Goal: Information Seeking & Learning: Check status

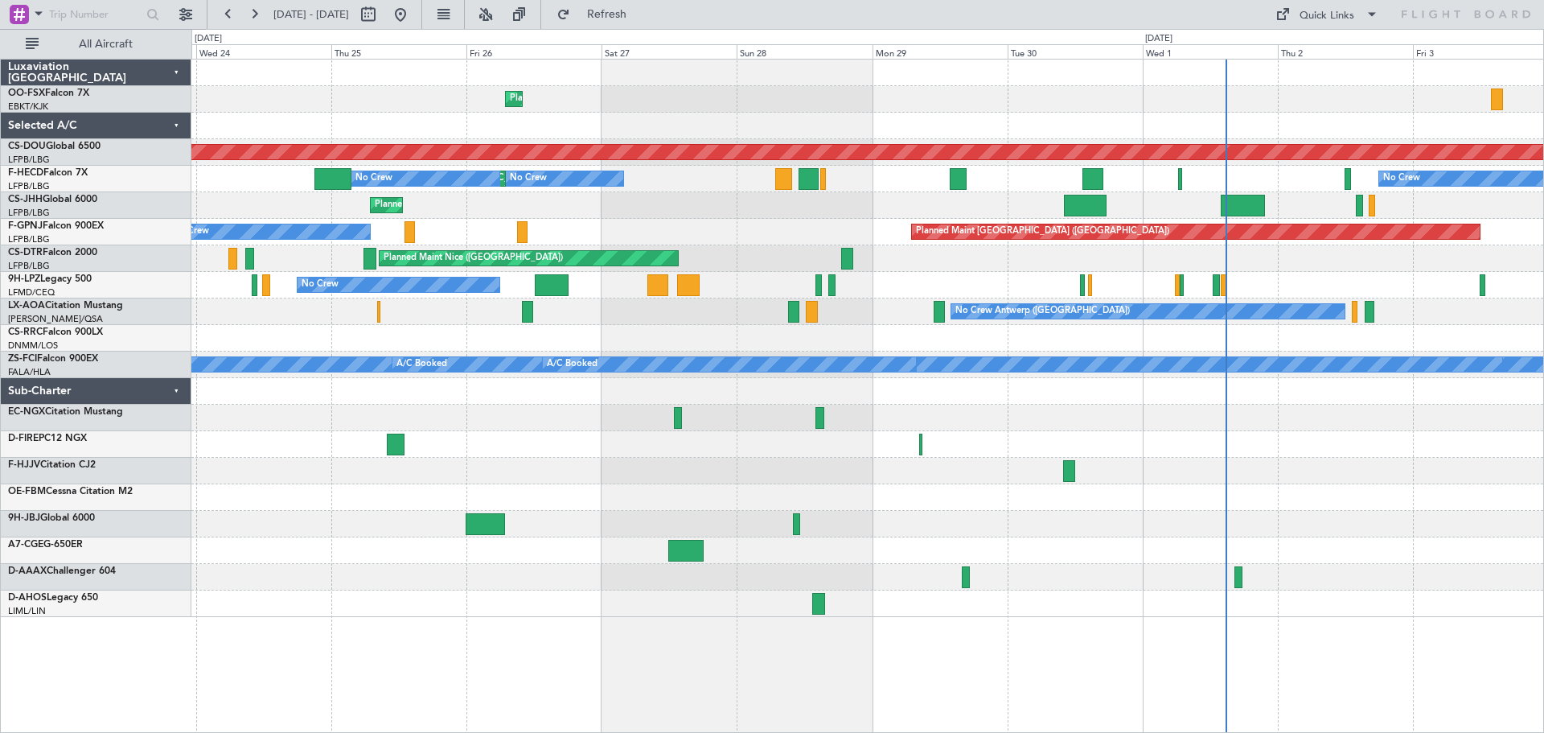
click at [874, 497] on div "Planned Maint Kortrijk-[GEOGRAPHIC_DATA] Planned Maint [GEOGRAPHIC_DATA] ([GEOG…" at bounding box center [867, 338] width 1352 height 557
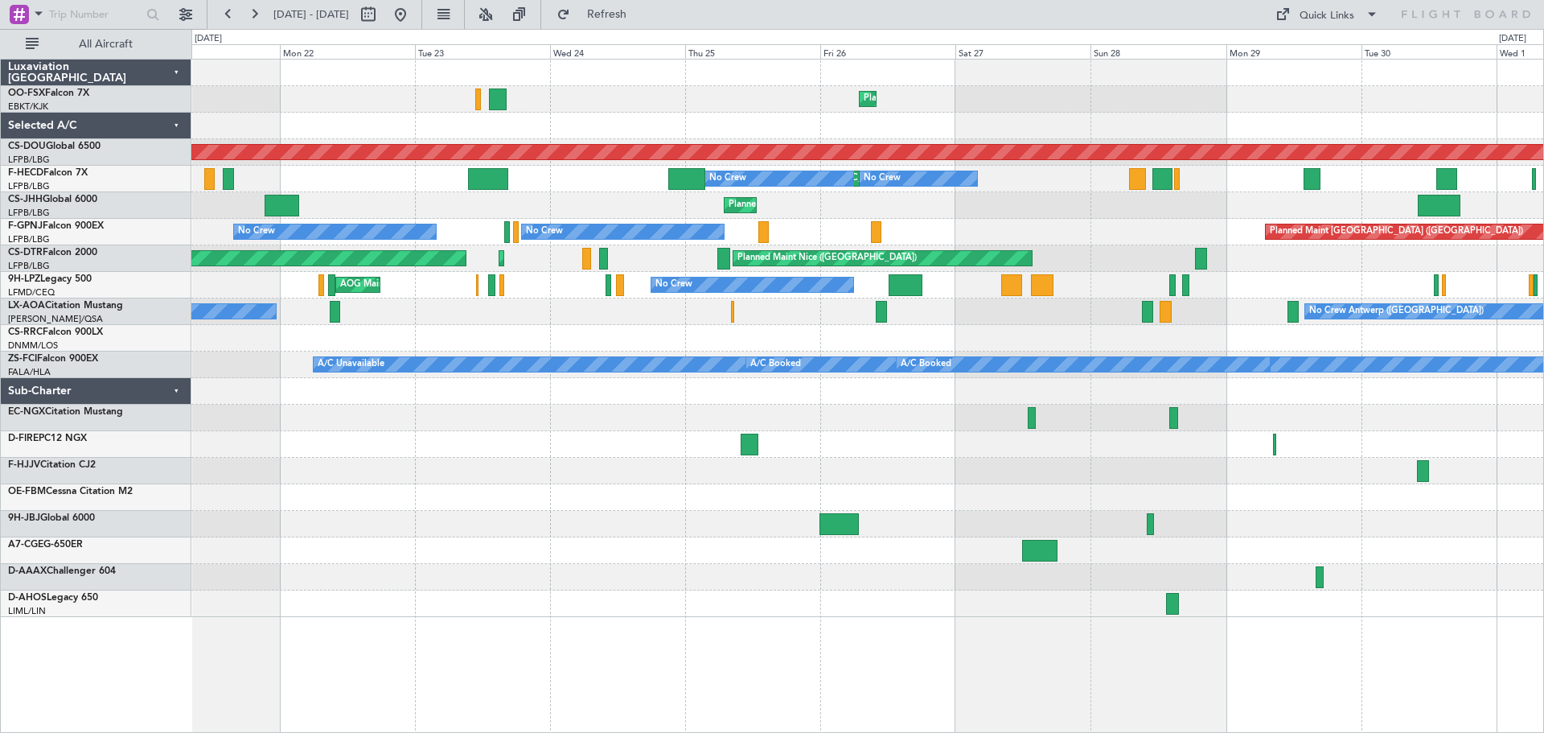
click at [845, 490] on div at bounding box center [867, 497] width 1352 height 27
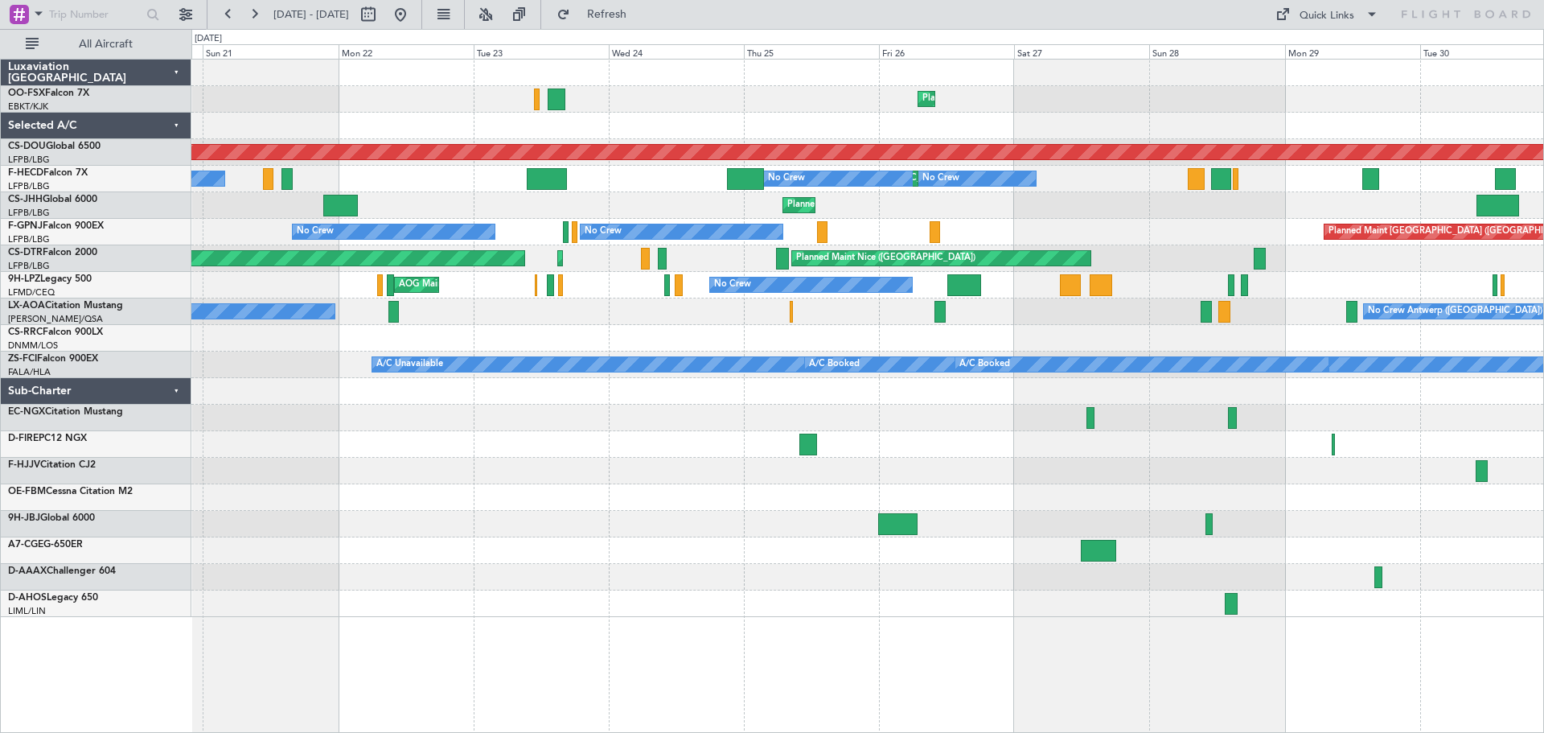
click at [927, 495] on div at bounding box center [867, 497] width 1352 height 27
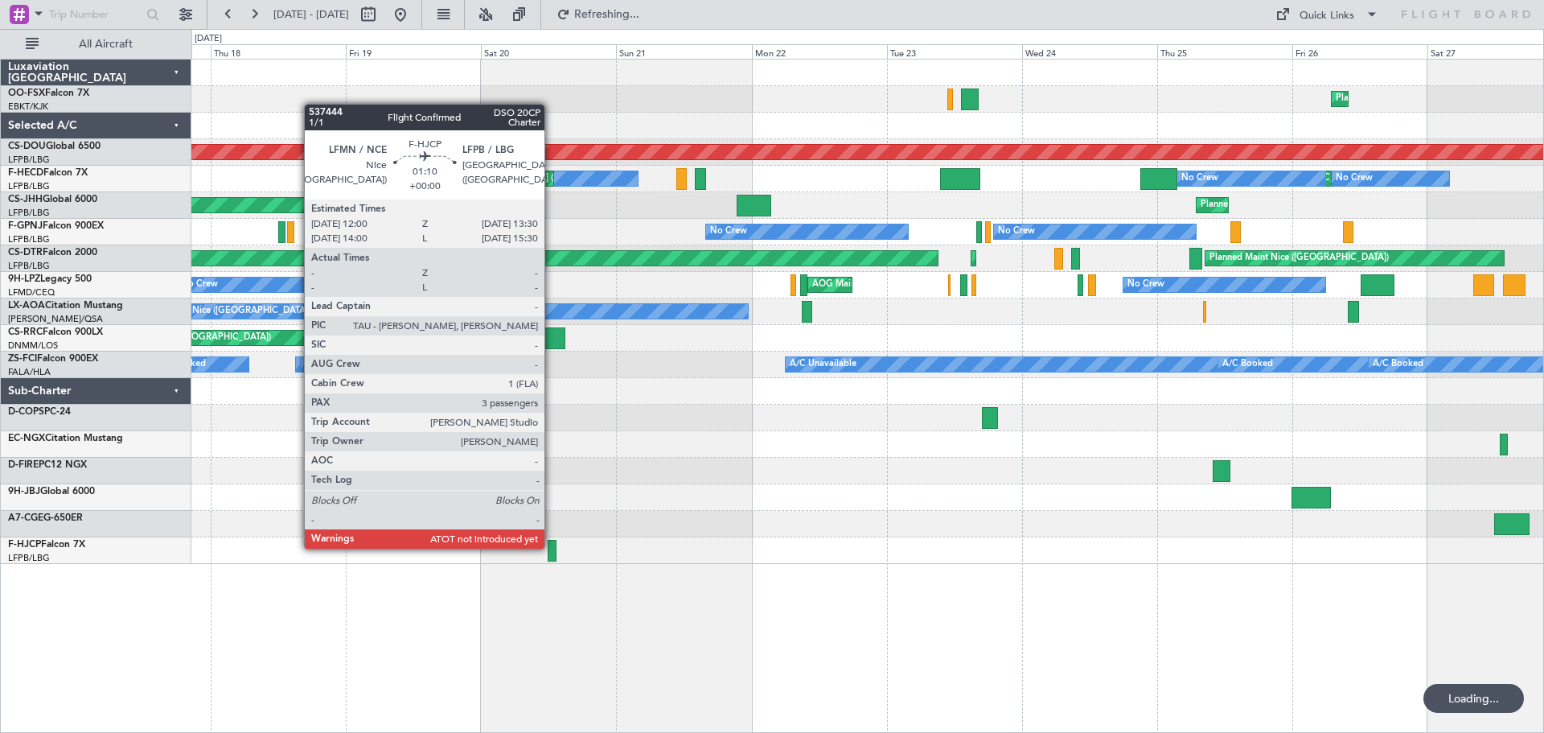
click at [552, 547] on div at bounding box center [552, 551] width 9 height 22
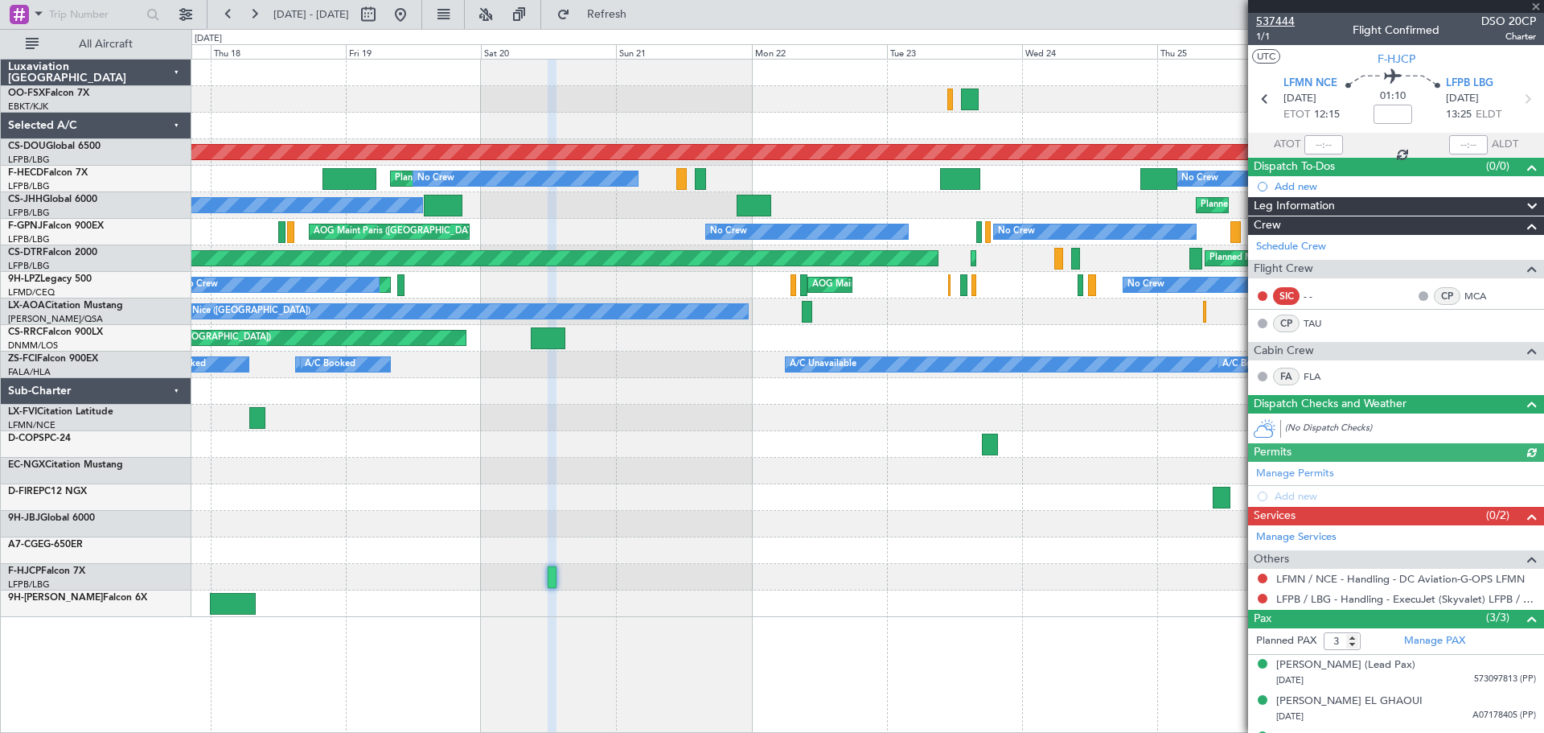
click at [1268, 18] on span "537444" at bounding box center [1275, 21] width 39 height 17
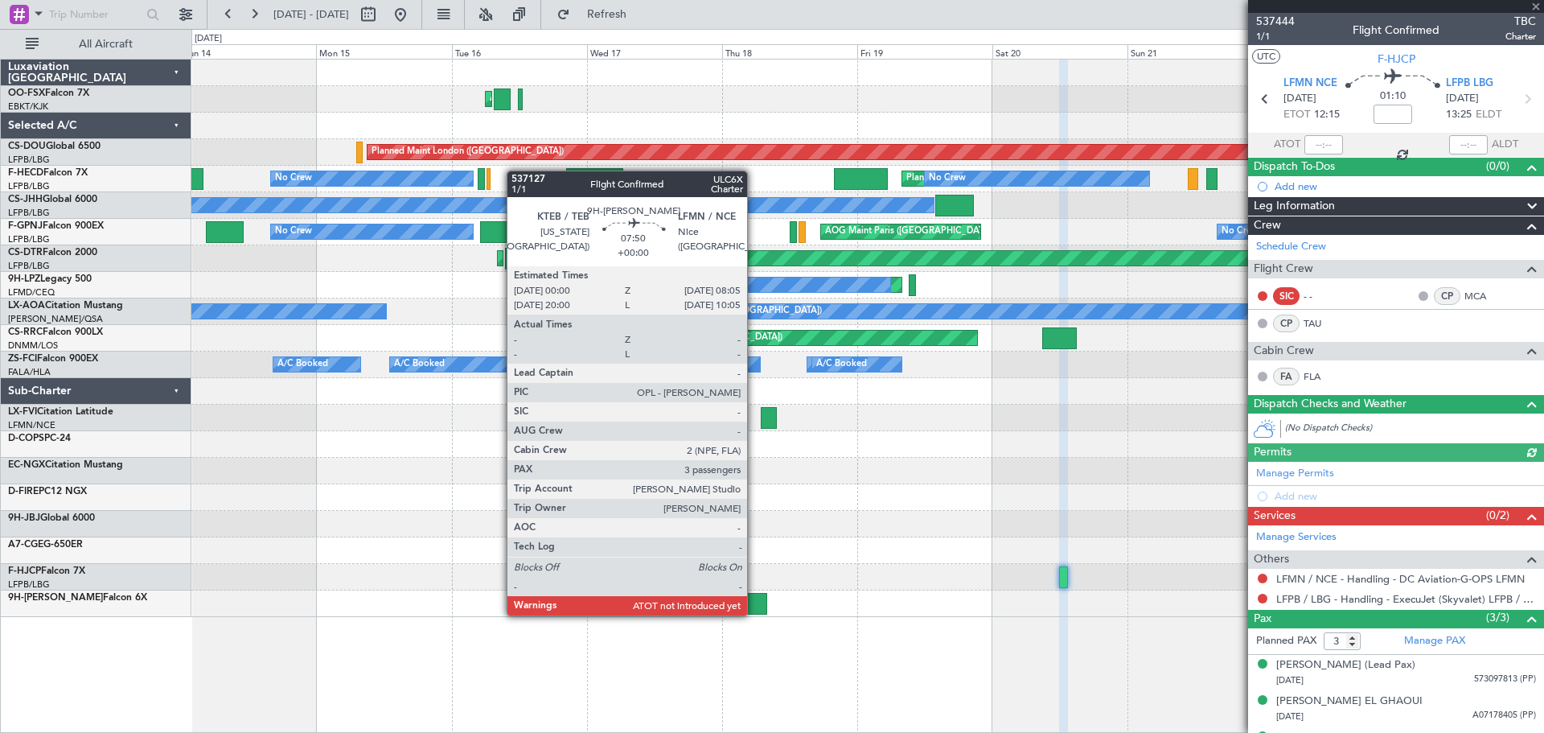
click at [746, 605] on div at bounding box center [744, 604] width 46 height 22
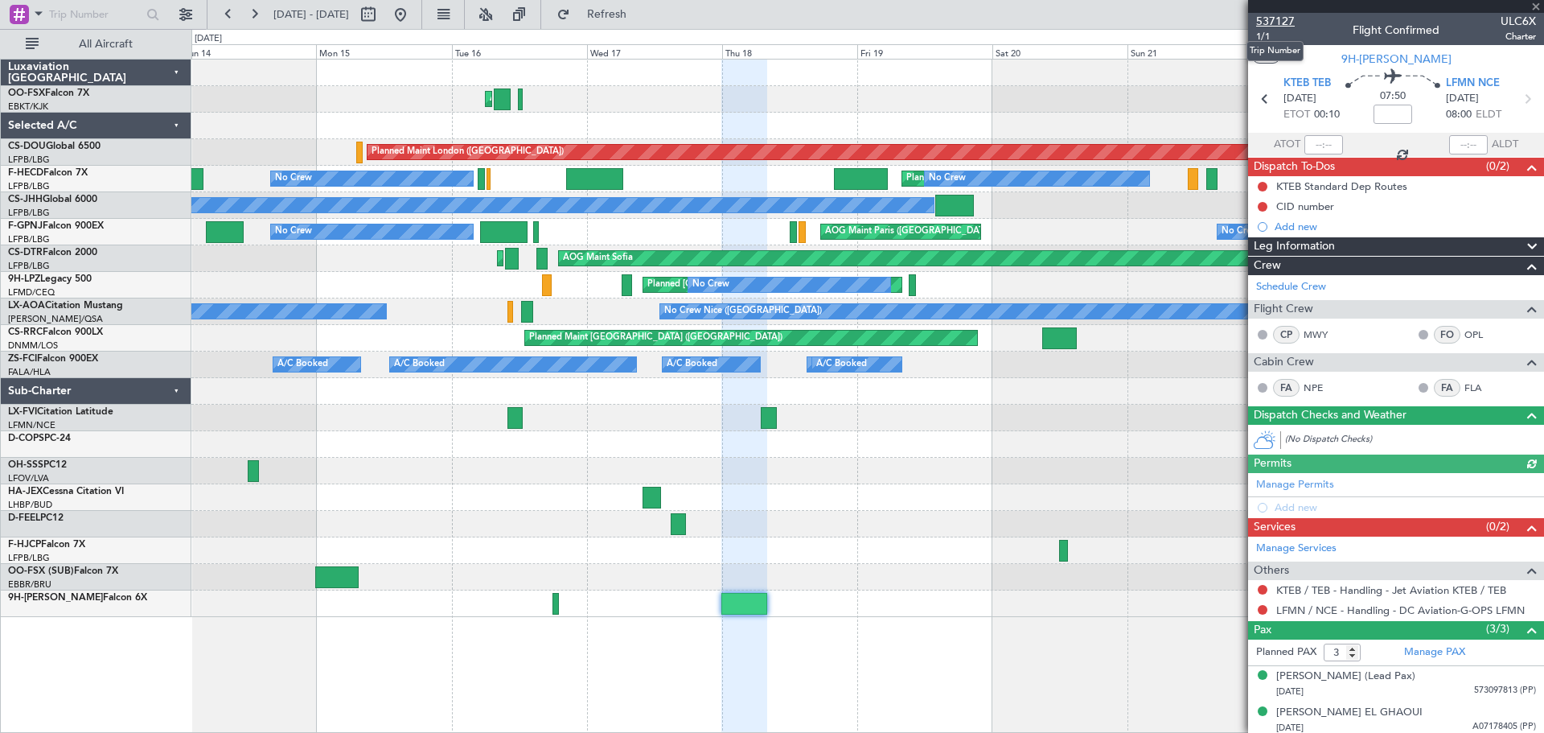
click at [1286, 20] on span "537127" at bounding box center [1275, 21] width 39 height 17
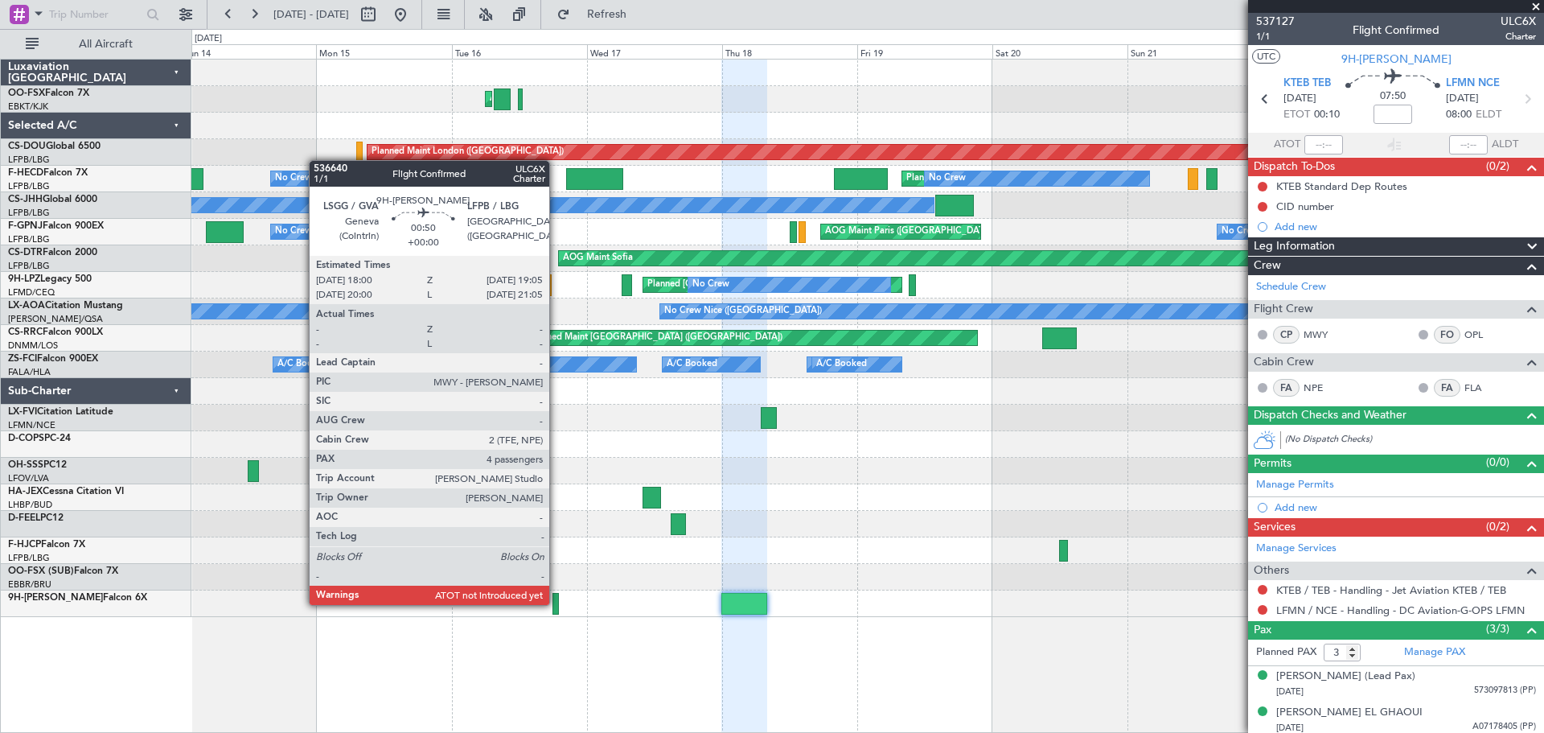
click at [557, 603] on div at bounding box center [556, 604] width 6 height 22
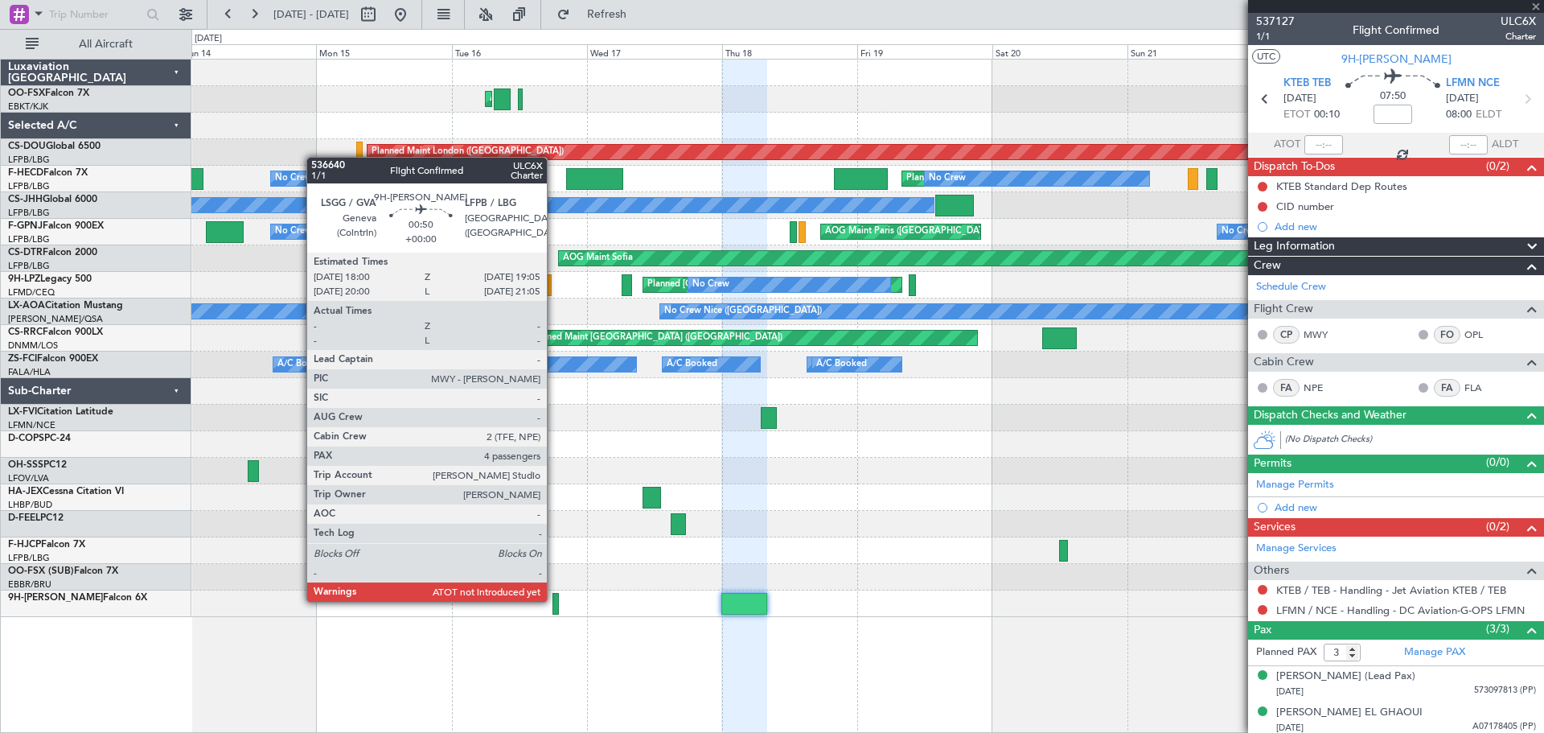
type input "4"
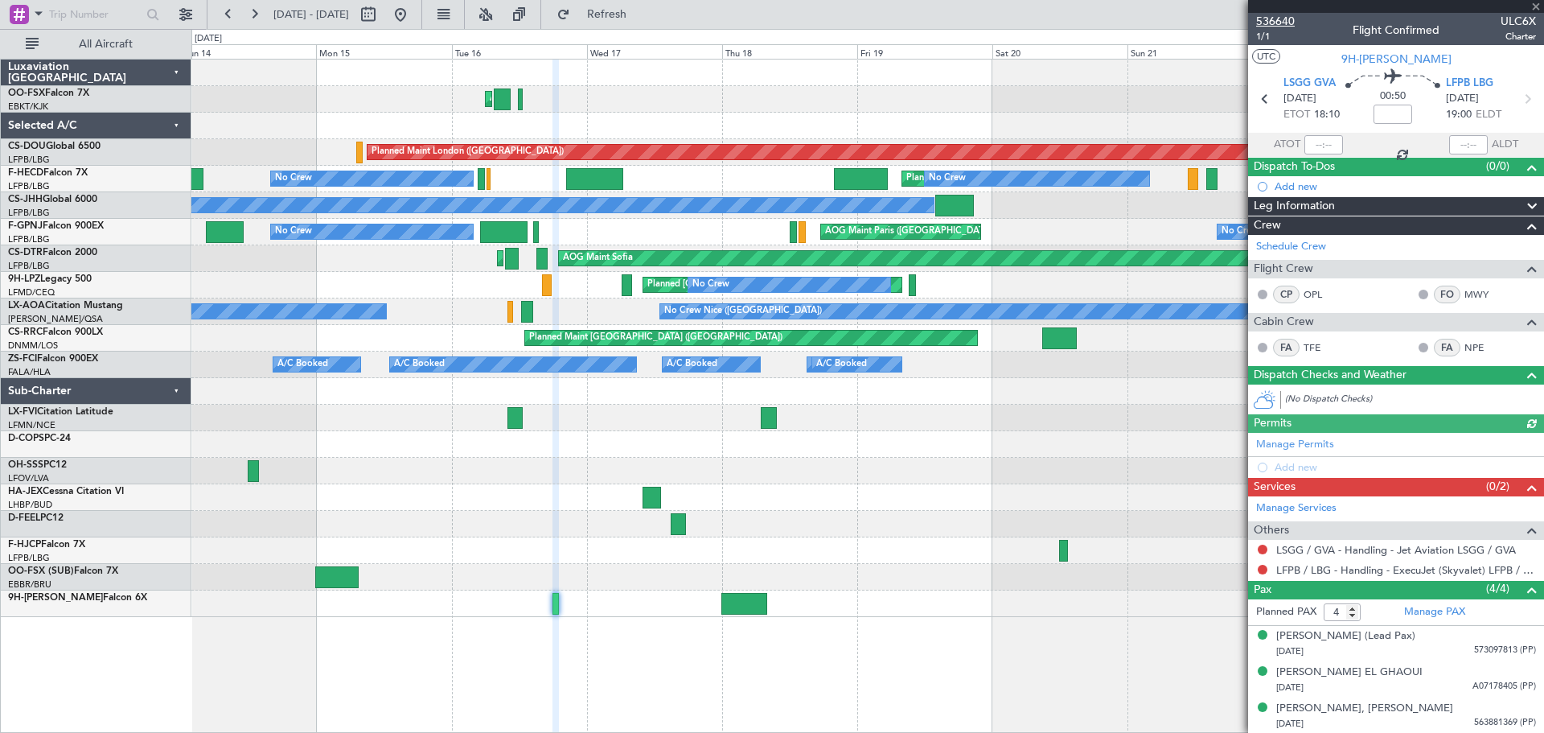
click at [1278, 23] on span "536640" at bounding box center [1275, 21] width 39 height 17
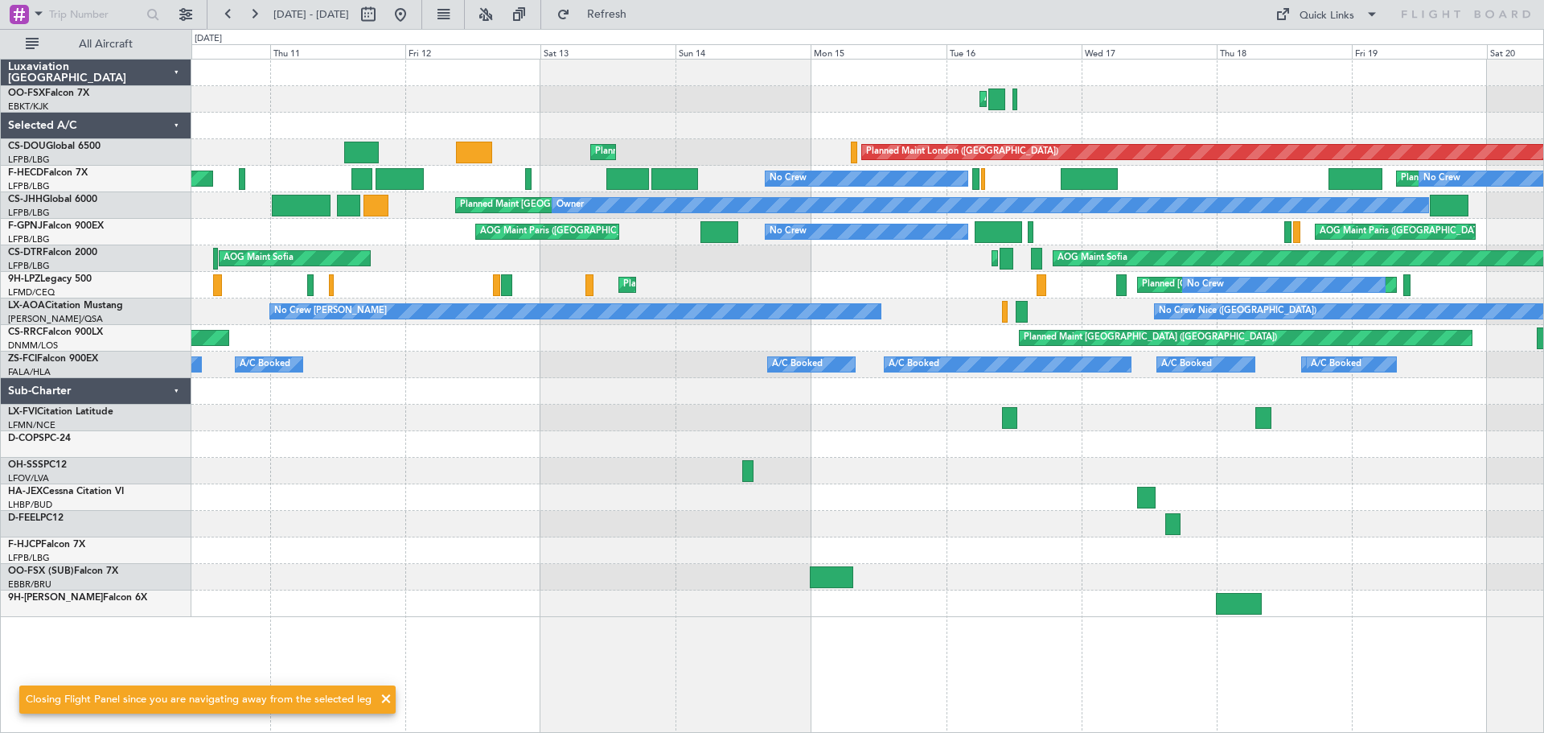
click at [1202, 502] on div "AOG Maint Kortrijk-[GEOGRAPHIC_DATA] Planned Maint [GEOGRAPHIC_DATA]-[GEOGRAPHI…" at bounding box center [867, 338] width 1352 height 557
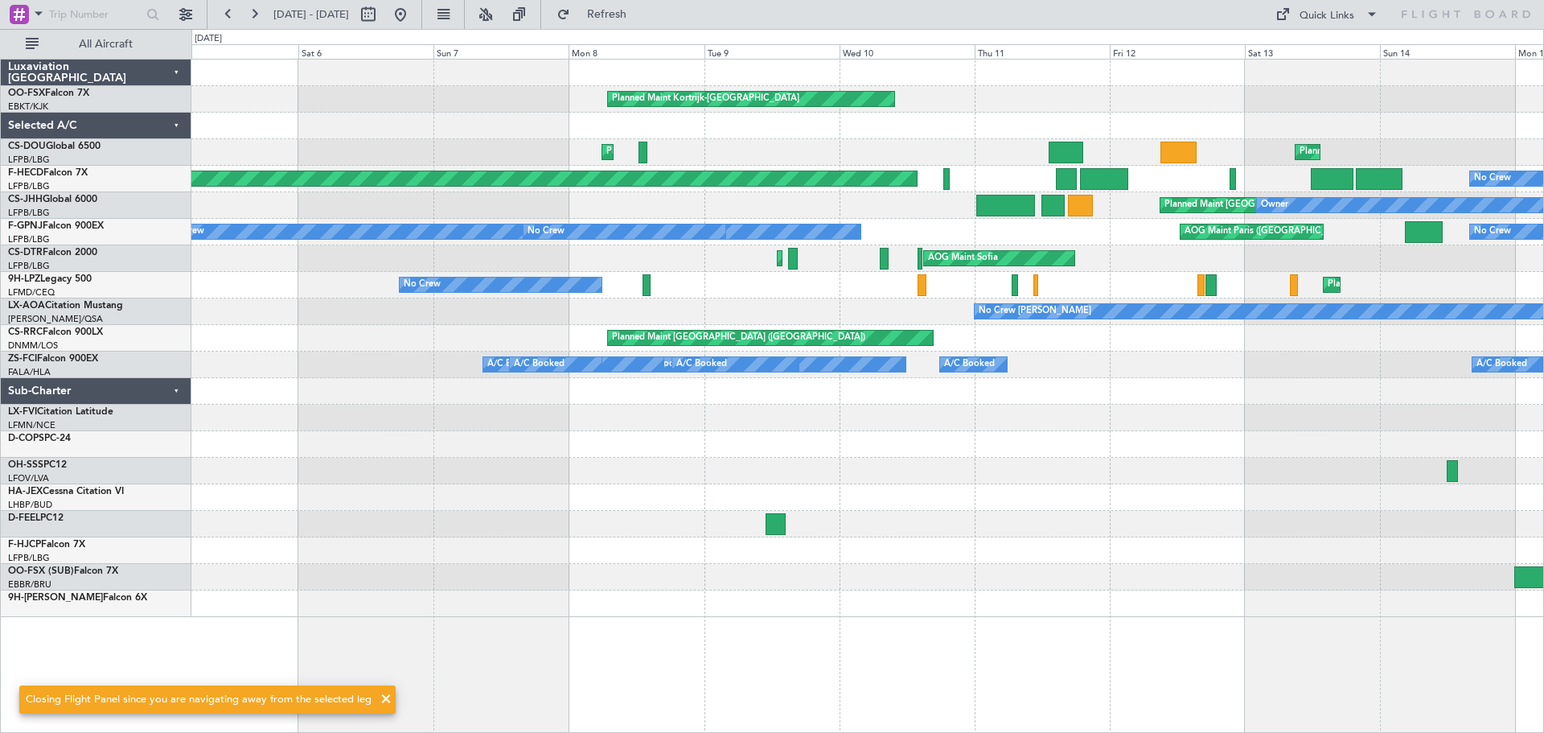
click at [934, 484] on div "Planned Maint Kortrijk-[GEOGRAPHIC_DATA] AOG Maint [GEOGRAPHIC_DATA]-[GEOGRAPHI…" at bounding box center [867, 338] width 1352 height 557
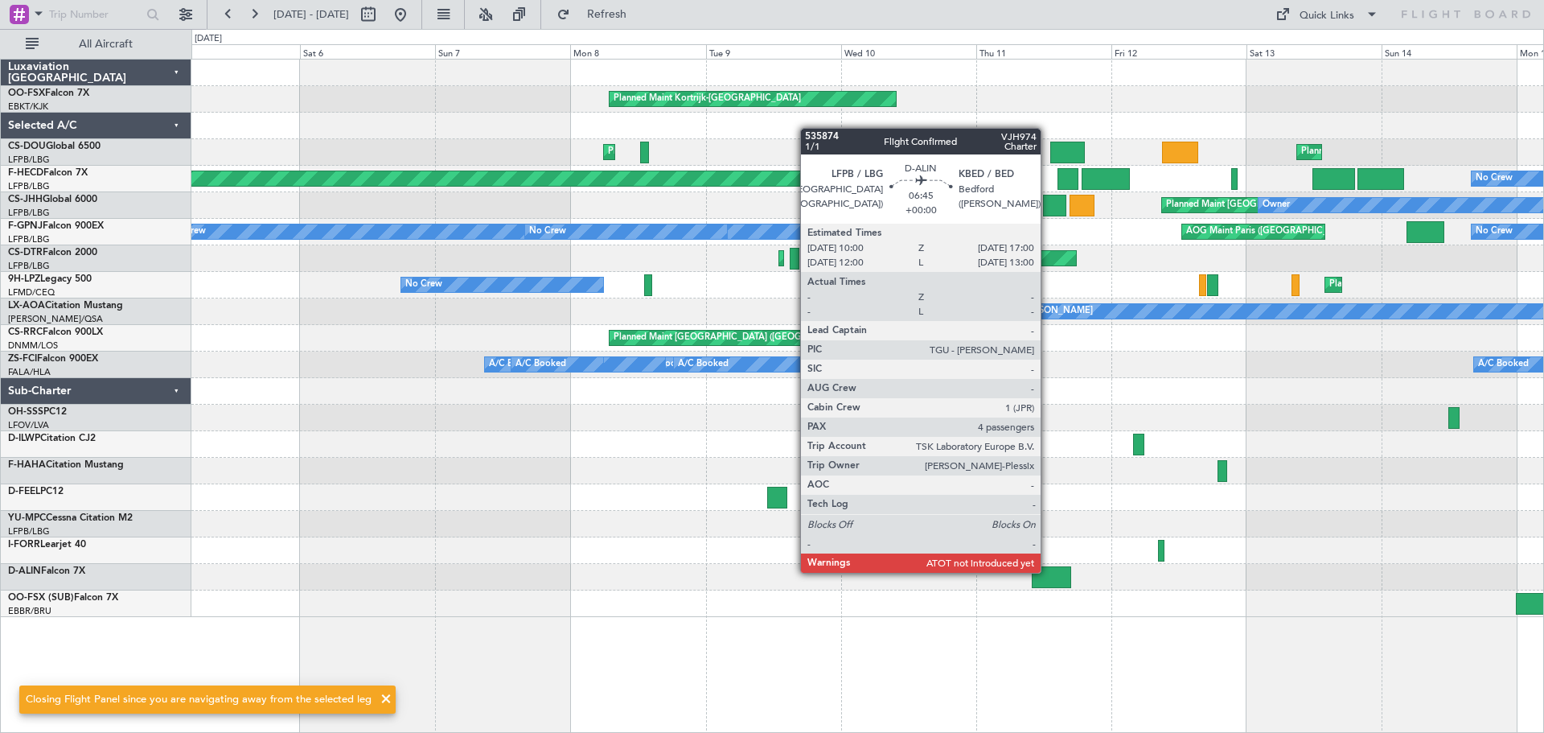
click at [1047, 572] on div at bounding box center [1052, 577] width 40 height 22
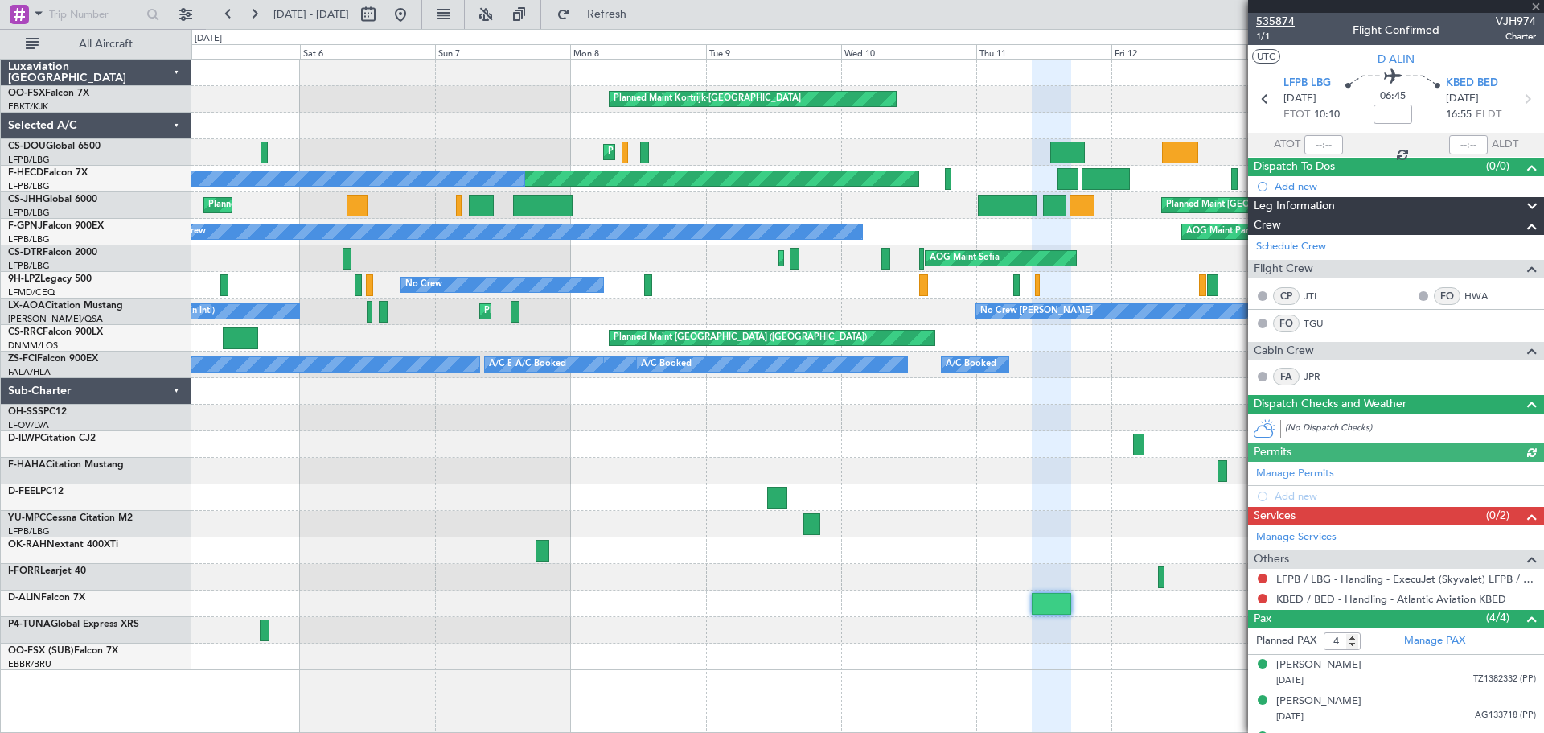
click at [1268, 16] on span "535874" at bounding box center [1275, 21] width 39 height 17
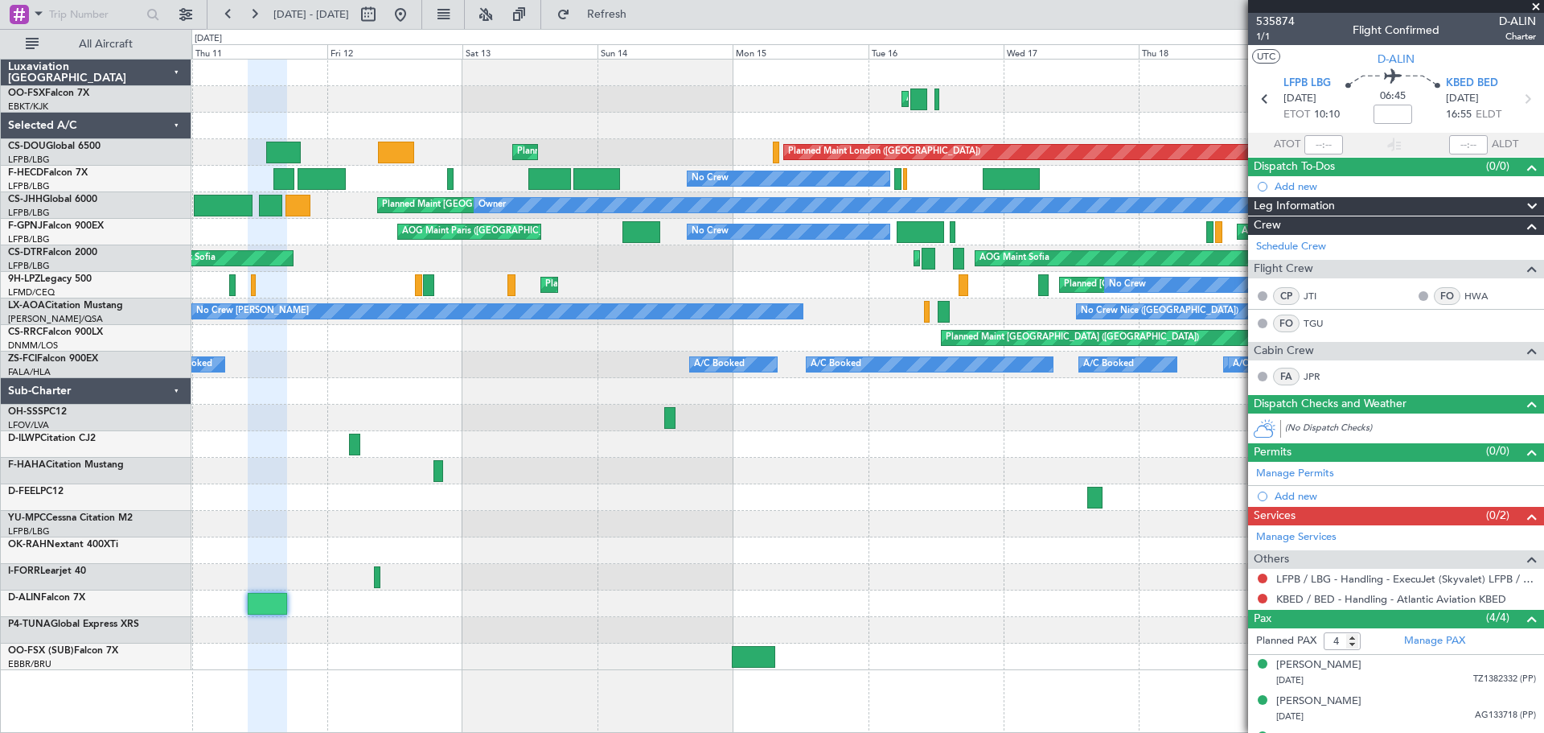
click at [243, 458] on div "AOG Maint Kortrijk-[GEOGRAPHIC_DATA] Planned Maint [GEOGRAPHIC_DATA]-[GEOGRAPHI…" at bounding box center [867, 365] width 1352 height 610
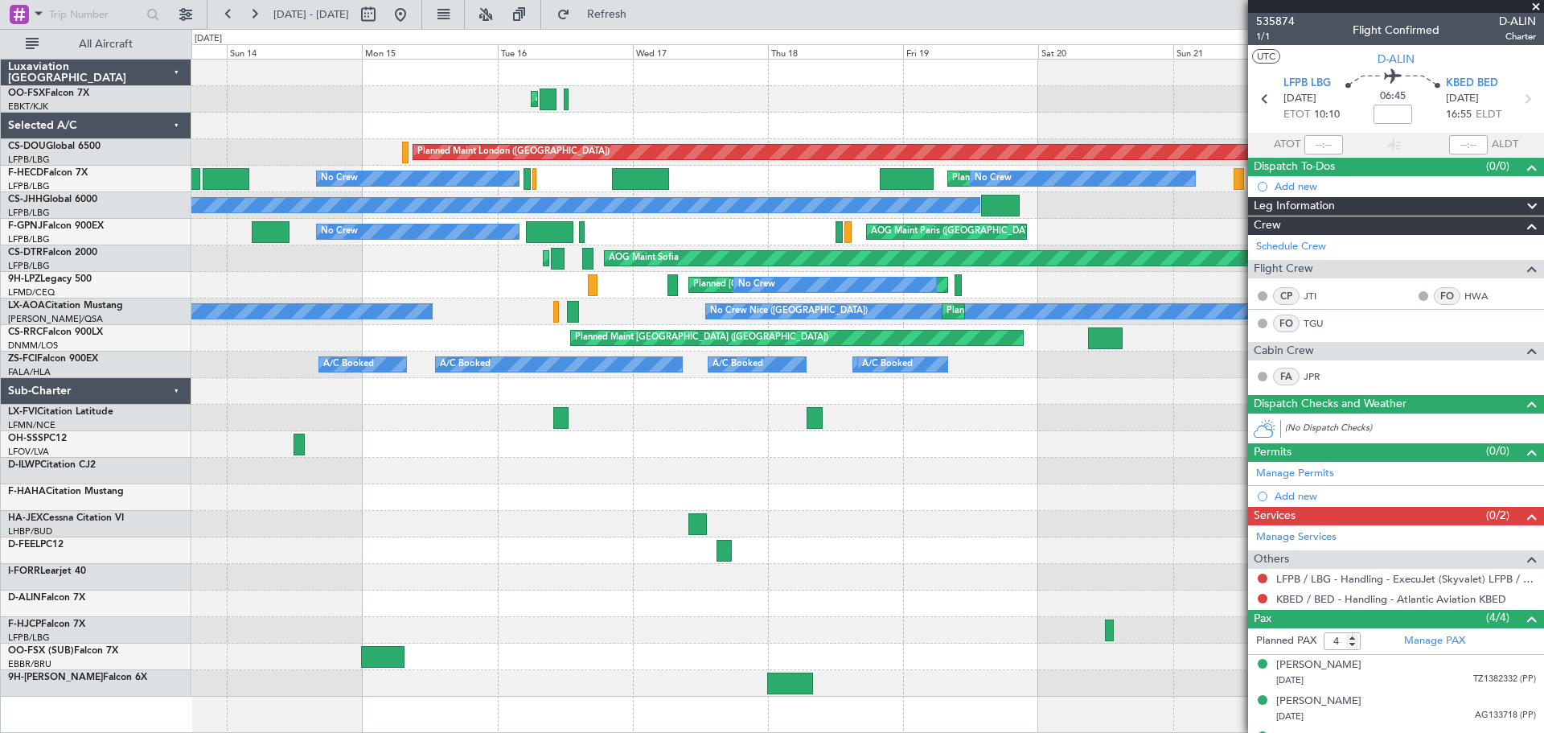
click at [483, 515] on div "AOG Maint Kortrijk-[GEOGRAPHIC_DATA] Planned Maint [GEOGRAPHIC_DATA] ([GEOGRAPH…" at bounding box center [867, 378] width 1352 height 637
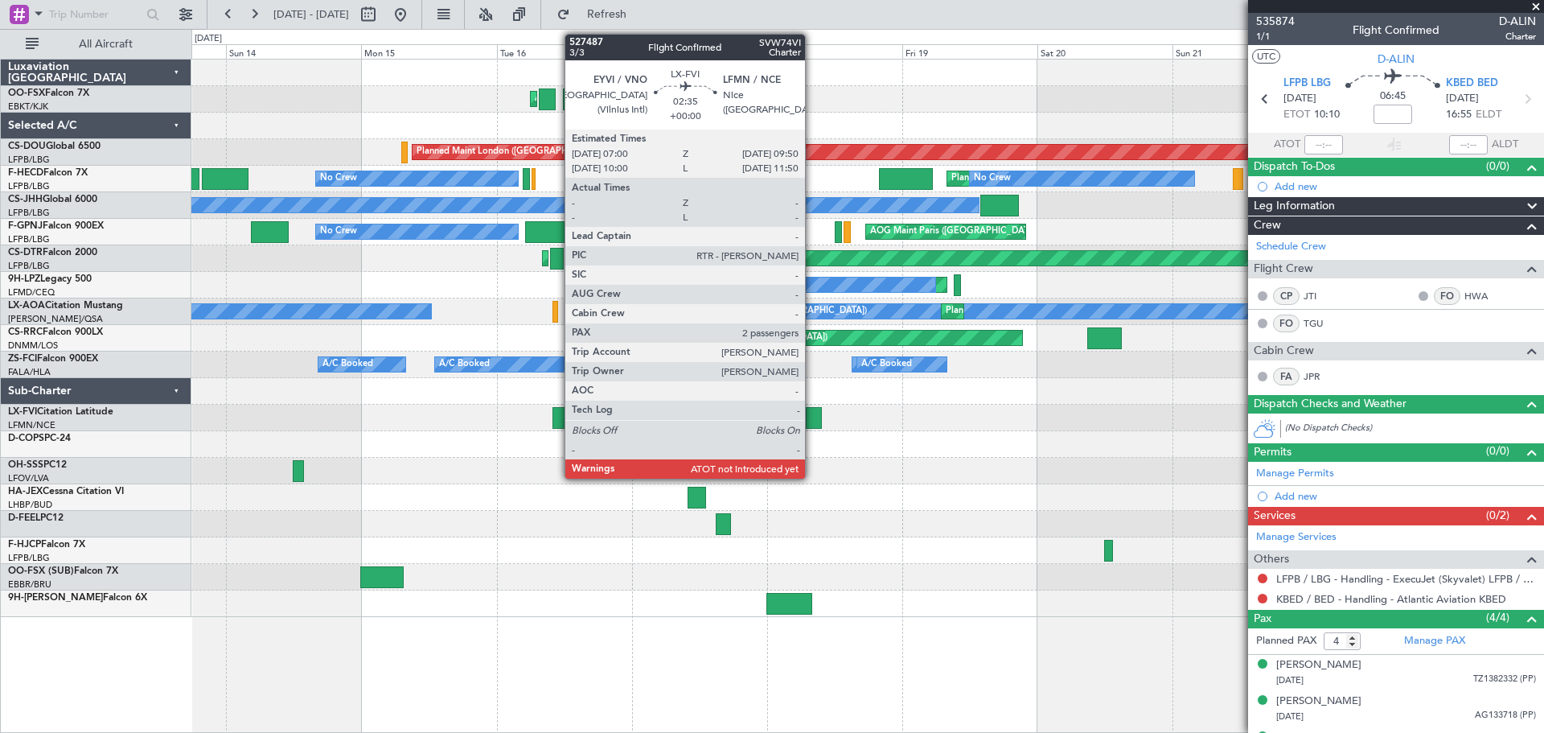
click at [812, 417] on div at bounding box center [814, 418] width 16 height 22
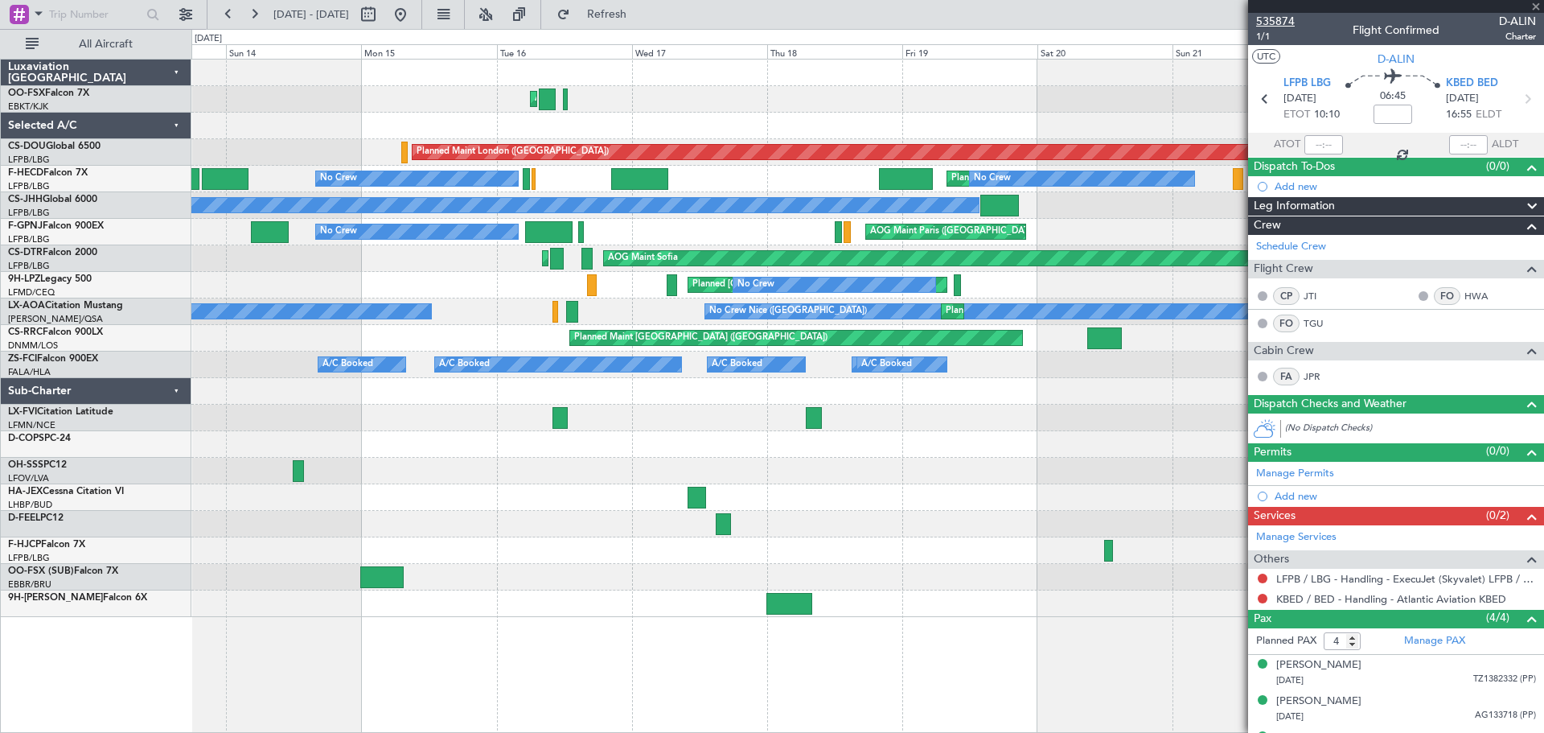
type input "2"
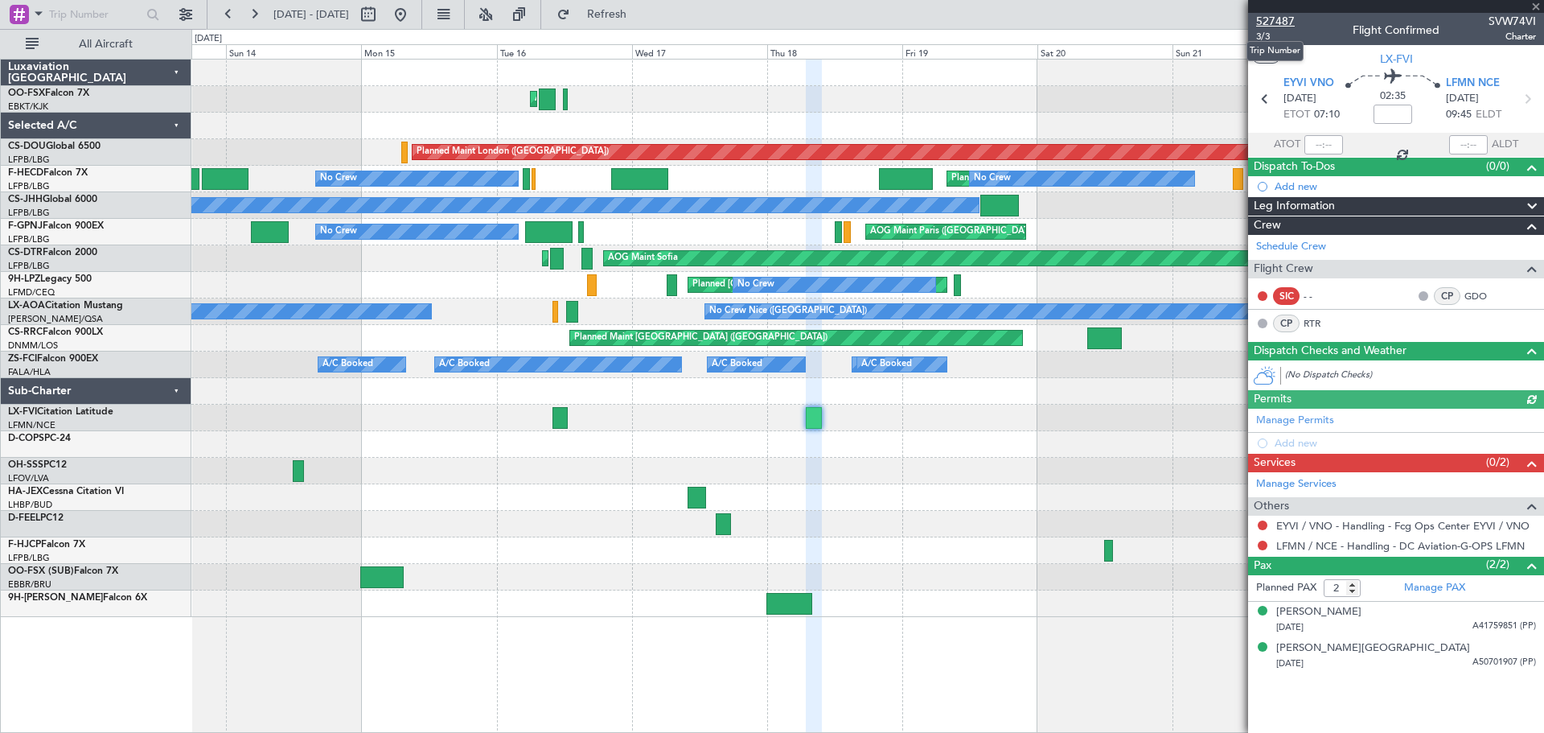
click at [1283, 14] on span "527487" at bounding box center [1275, 21] width 39 height 17
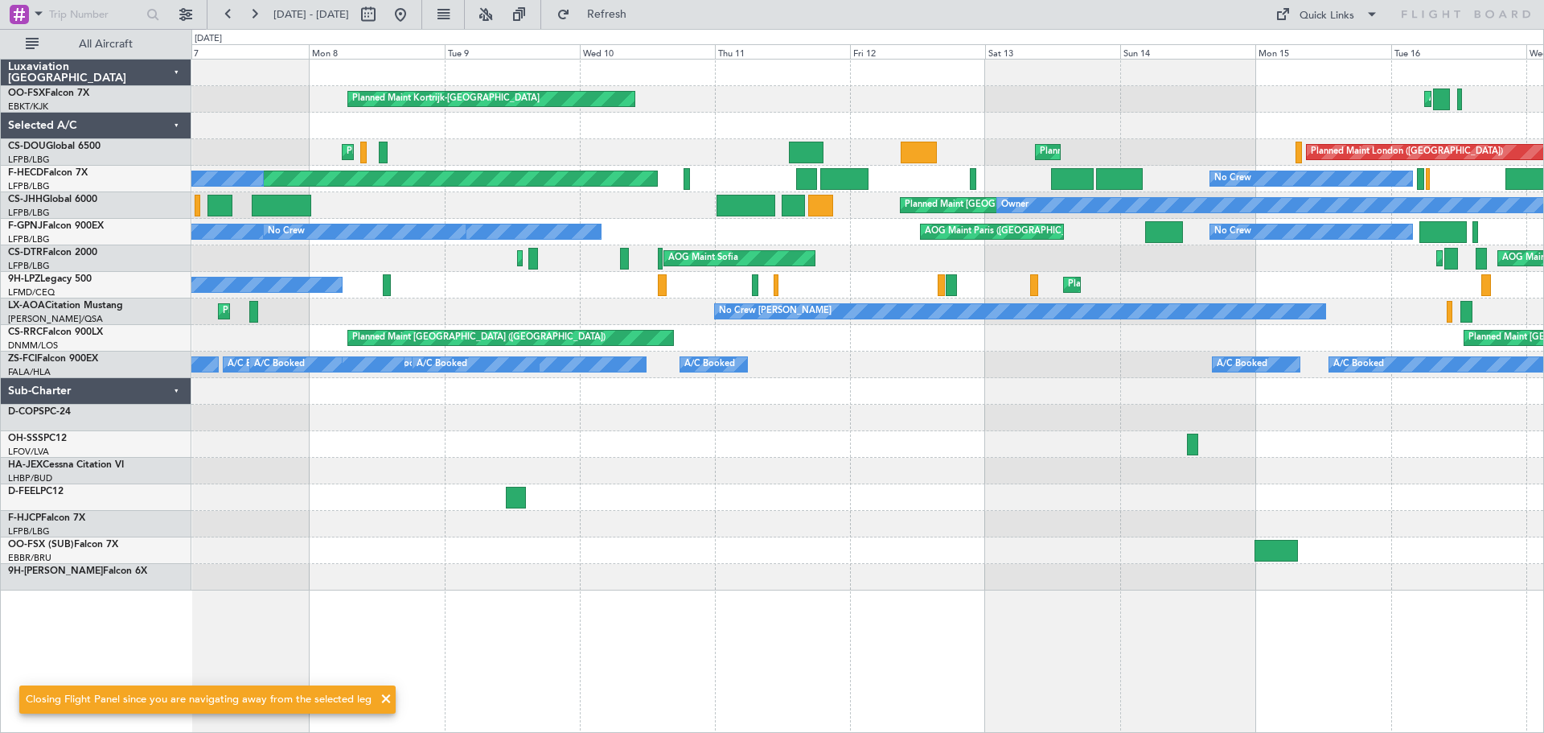
click at [1358, 472] on div "AOG Maint Kortrijk-[GEOGRAPHIC_DATA] Planned Maint [GEOGRAPHIC_DATA]-[GEOGRAPHI…" at bounding box center [867, 325] width 1352 height 531
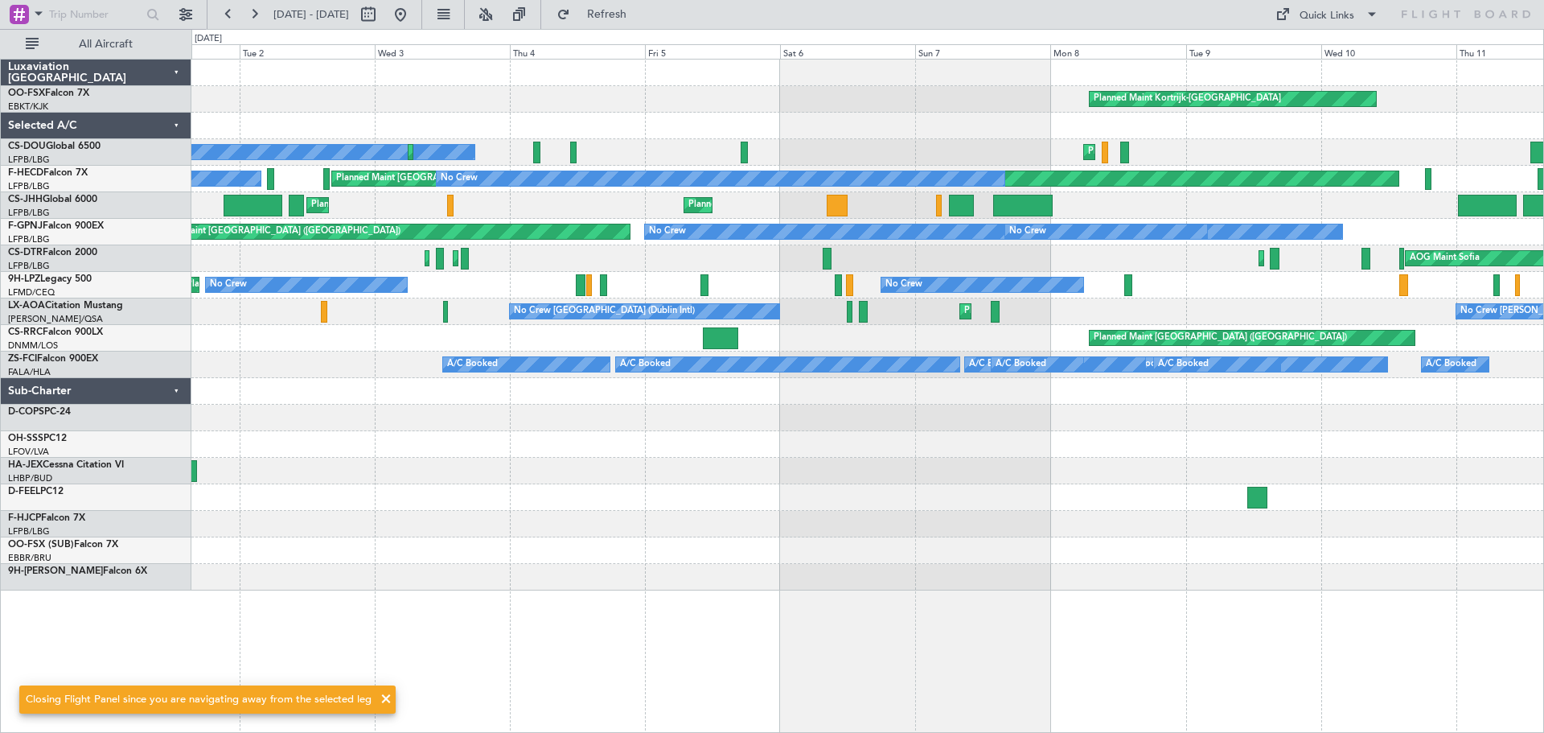
click at [1438, 478] on div "Planned Maint Kortrijk-[GEOGRAPHIC_DATA] Planned Maint [GEOGRAPHIC_DATA] ([GEOG…" at bounding box center [867, 325] width 1352 height 531
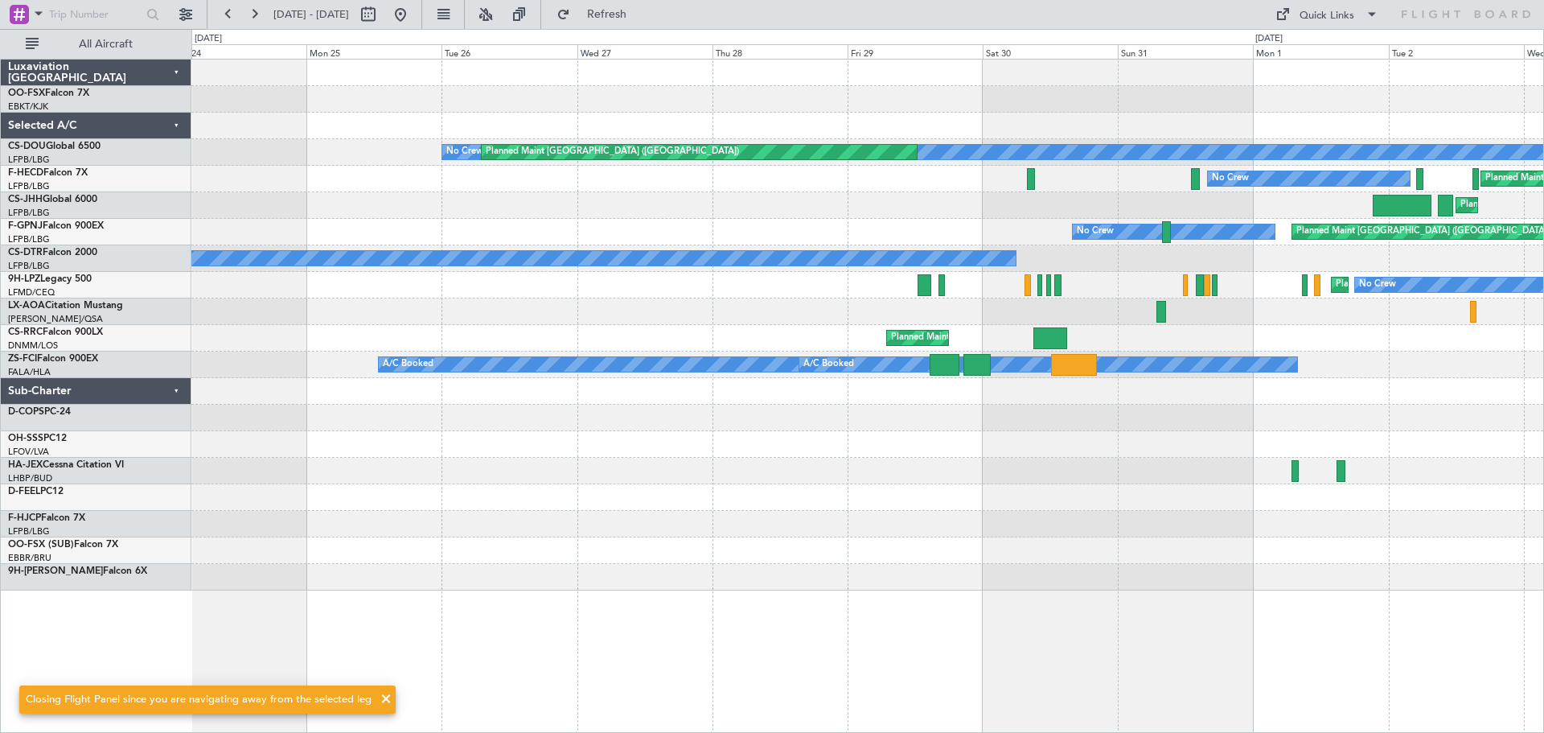
click at [1543, 481] on html "[DATE] - [DATE] Refresh Quick Links All Aircraft No Crew Planned Maint [GEOGRAP…" at bounding box center [772, 366] width 1544 height 733
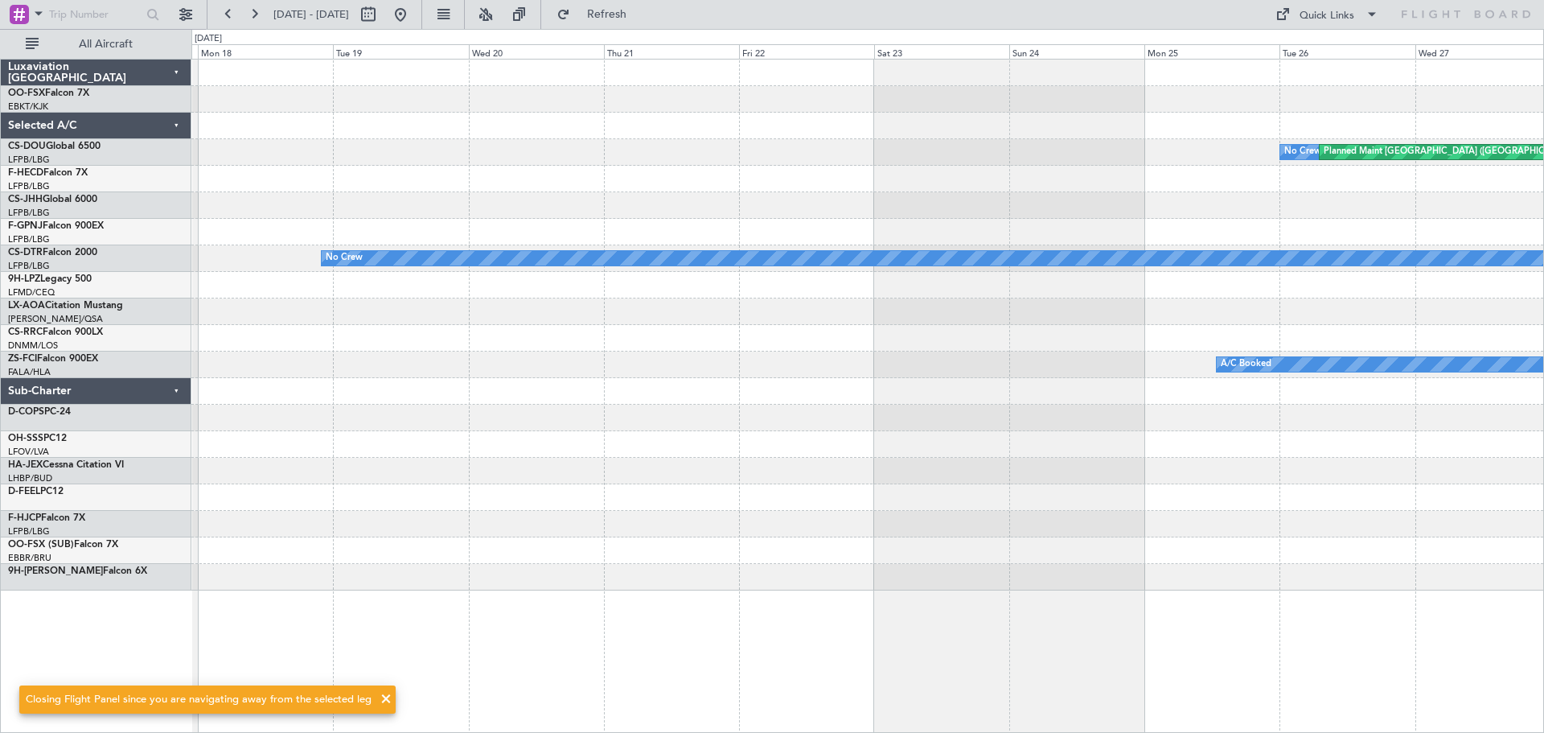
click at [1453, 486] on div "No Crew Planned Maint [GEOGRAPHIC_DATA] ([GEOGRAPHIC_DATA]) No Crew Planned Mai…" at bounding box center [867, 325] width 1352 height 531
click at [413, 6] on div at bounding box center [384, 15] width 58 height 26
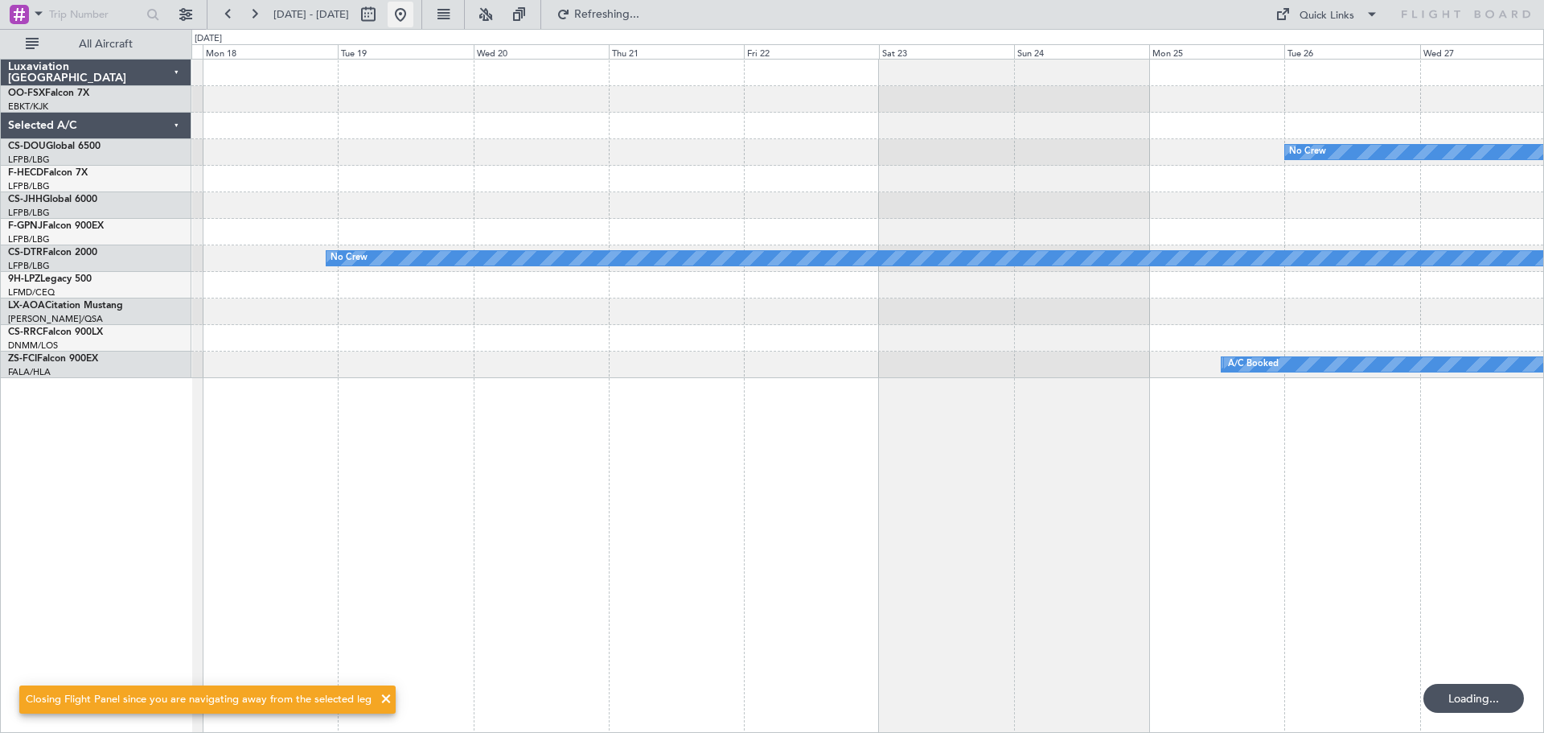
click at [413, 9] on button at bounding box center [401, 15] width 26 height 26
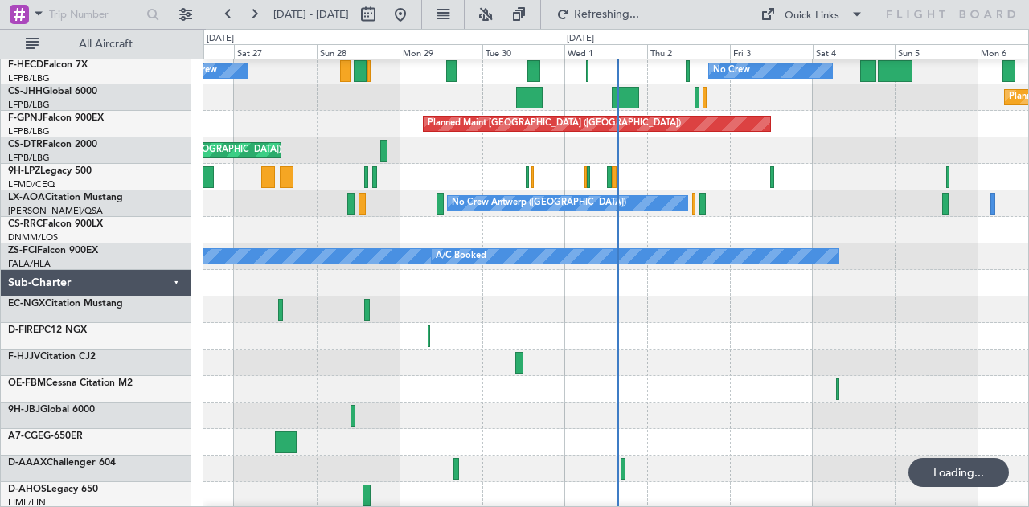
scroll to position [108, 0]
